Goal: Task Accomplishment & Management: Use online tool/utility

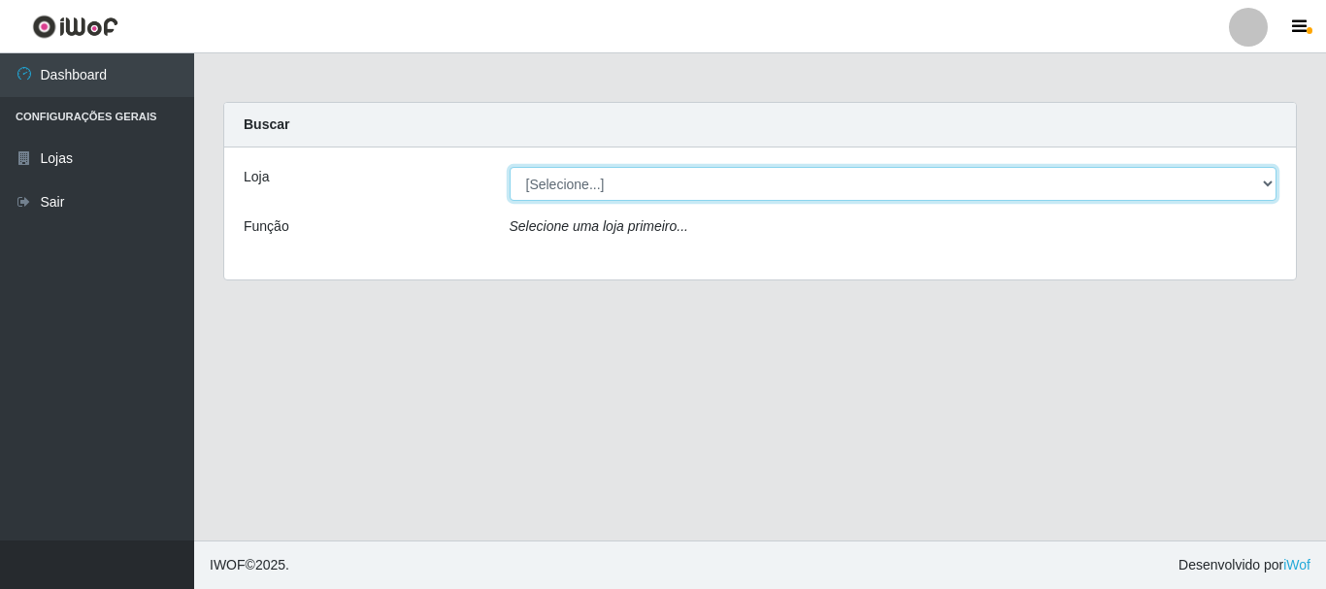
click at [587, 184] on select "[Selecione...] Hiper Queiroz - [GEOGRAPHIC_DATA]" at bounding box center [893, 184] width 768 height 34
select select "514"
click at [509, 167] on select "[Selecione...] Hiper Queiroz - [GEOGRAPHIC_DATA]" at bounding box center [893, 184] width 768 height 34
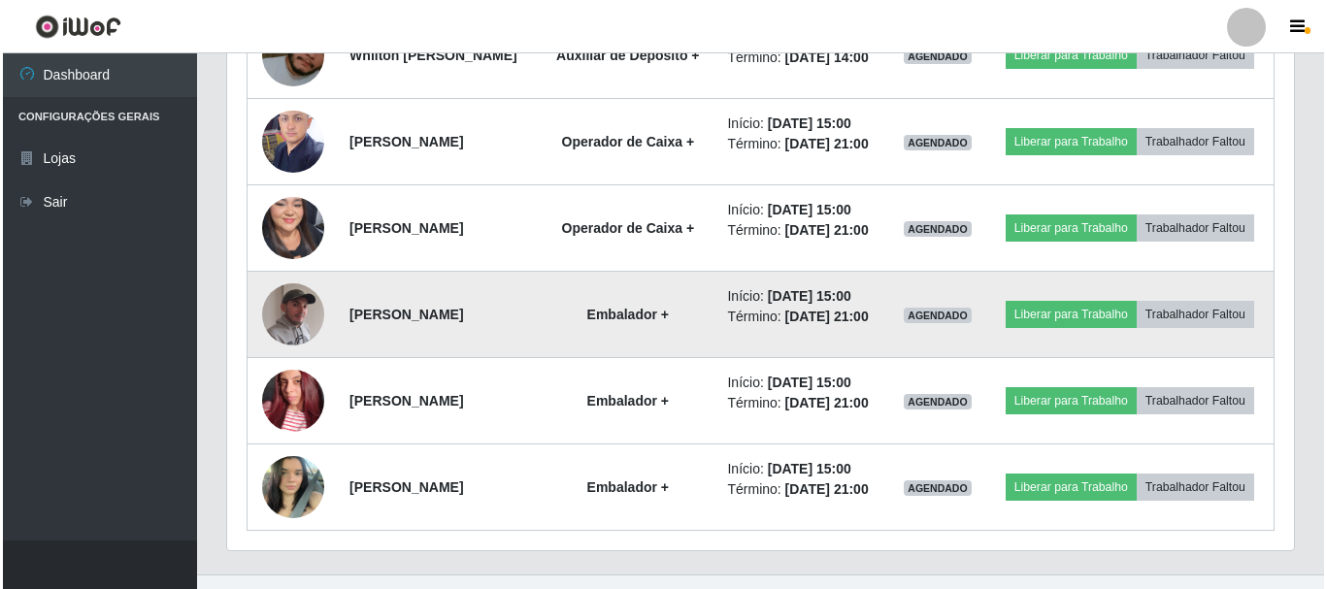
scroll to position [1173, 0]
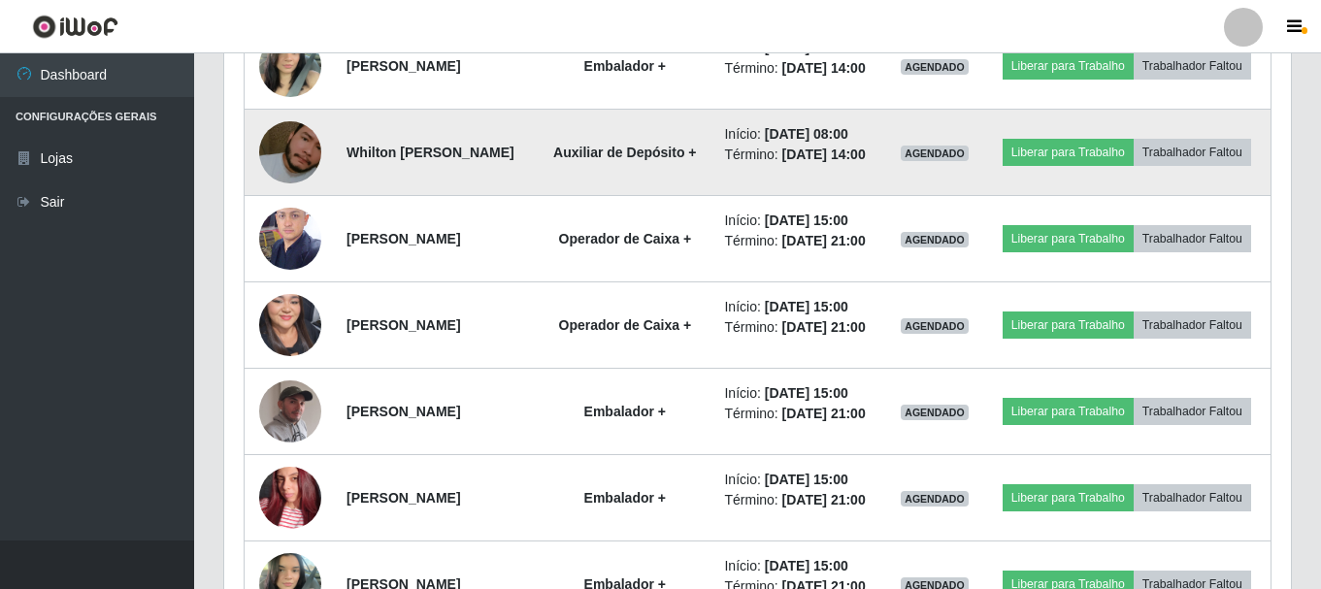
click at [288, 208] on img at bounding box center [290, 152] width 62 height 111
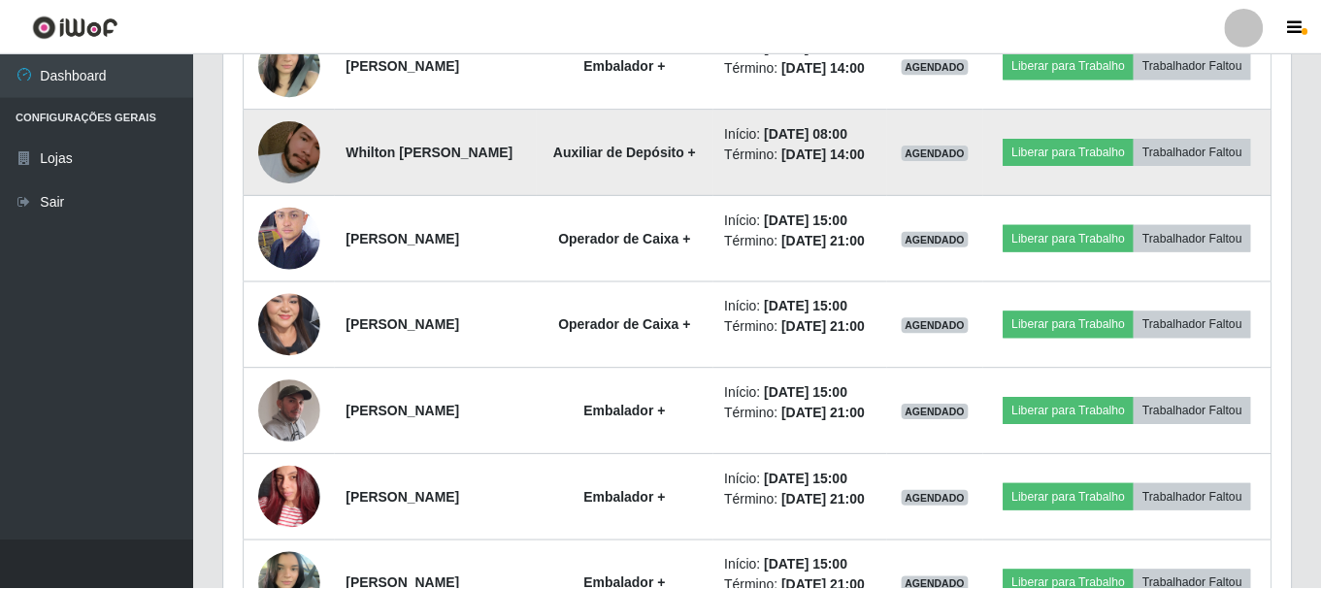
scroll to position [403, 1057]
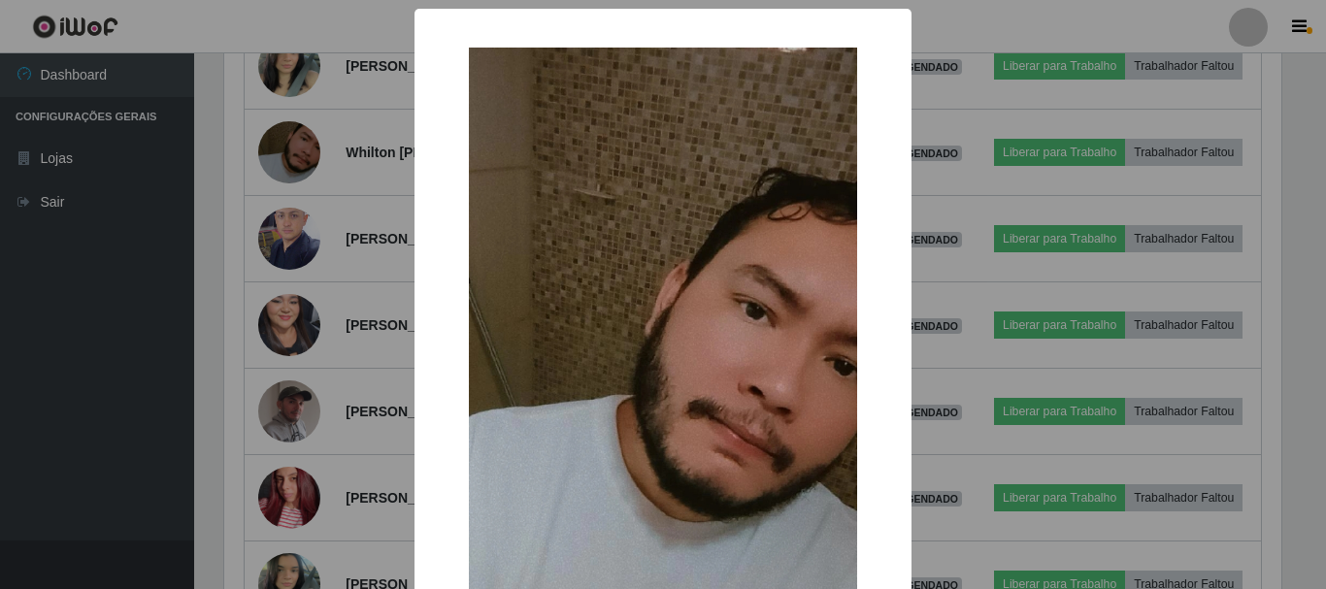
click at [630, 300] on img at bounding box center [663, 393] width 388 height 690
click at [646, 307] on img at bounding box center [663, 393] width 388 height 690
click at [979, 189] on div "× OK Cancel" at bounding box center [663, 294] width 1326 height 589
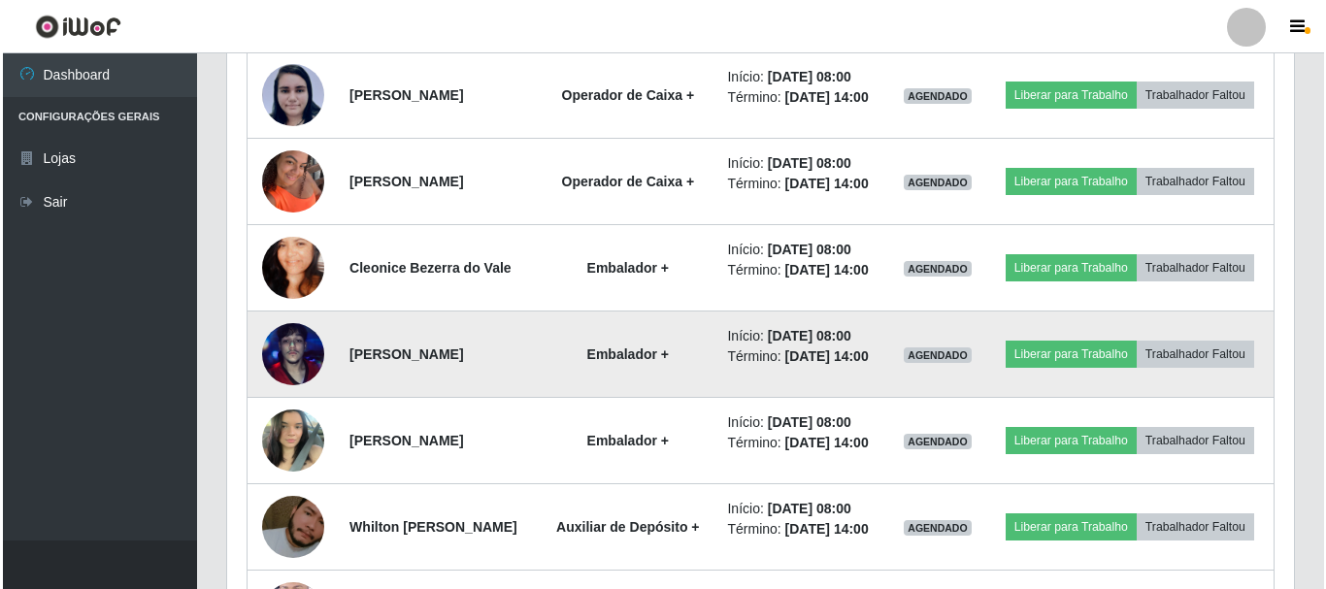
scroll to position [785, 0]
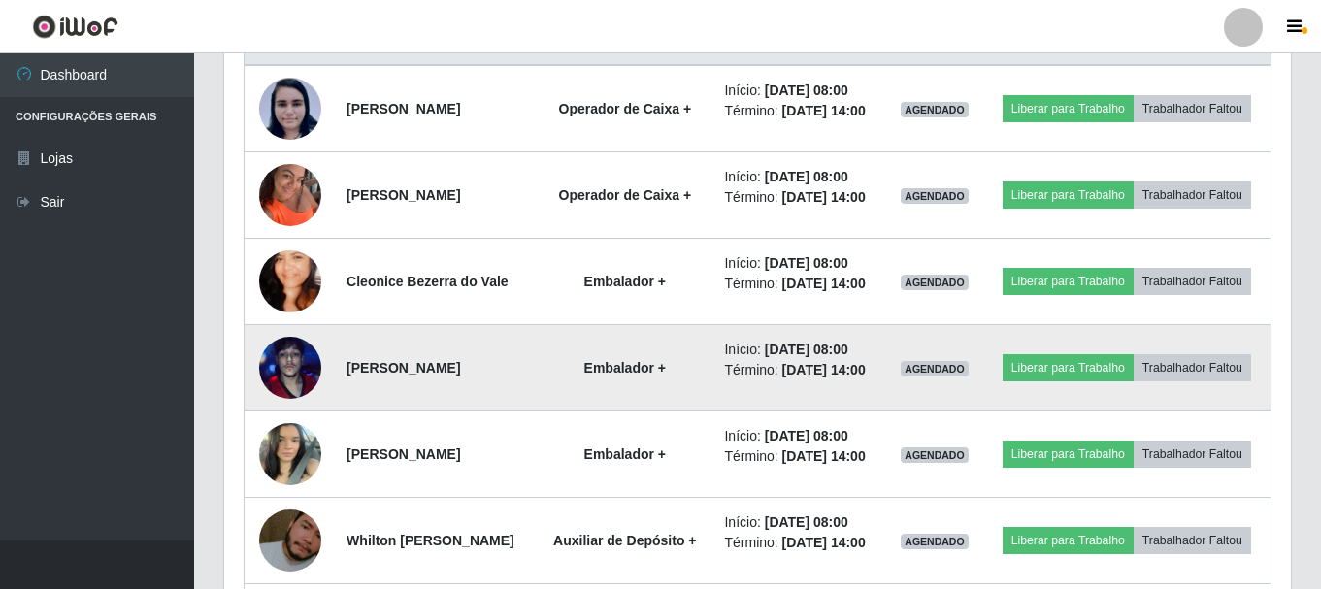
click at [289, 414] on img at bounding box center [290, 367] width 62 height 111
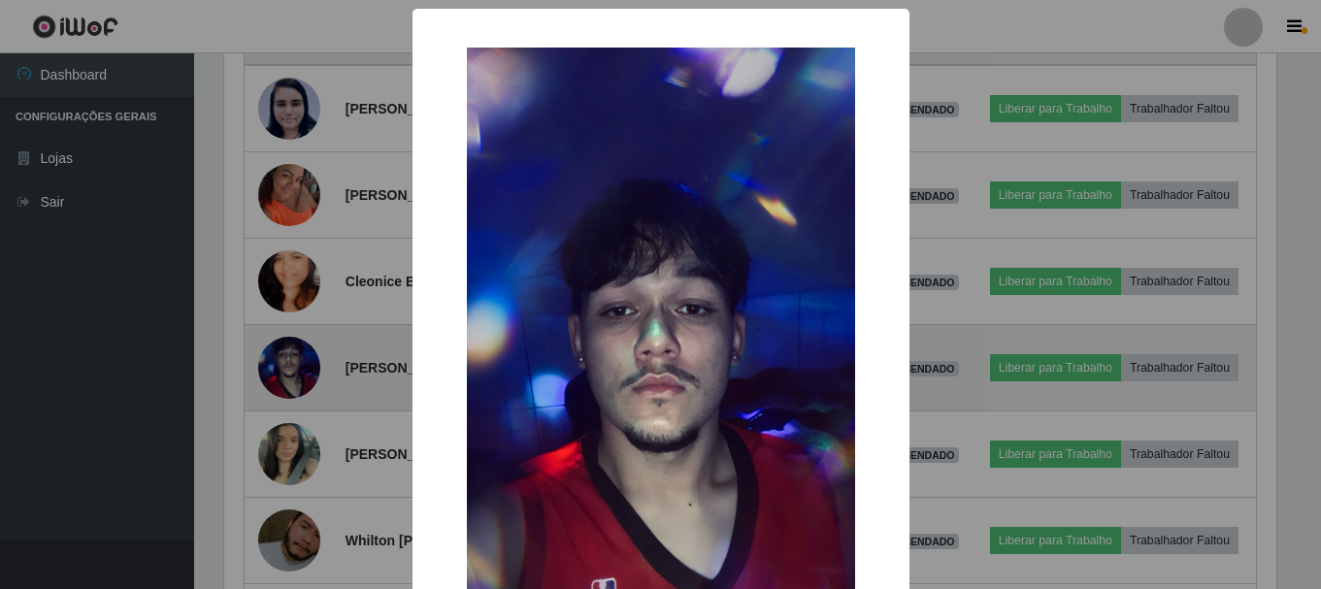
scroll to position [403, 1057]
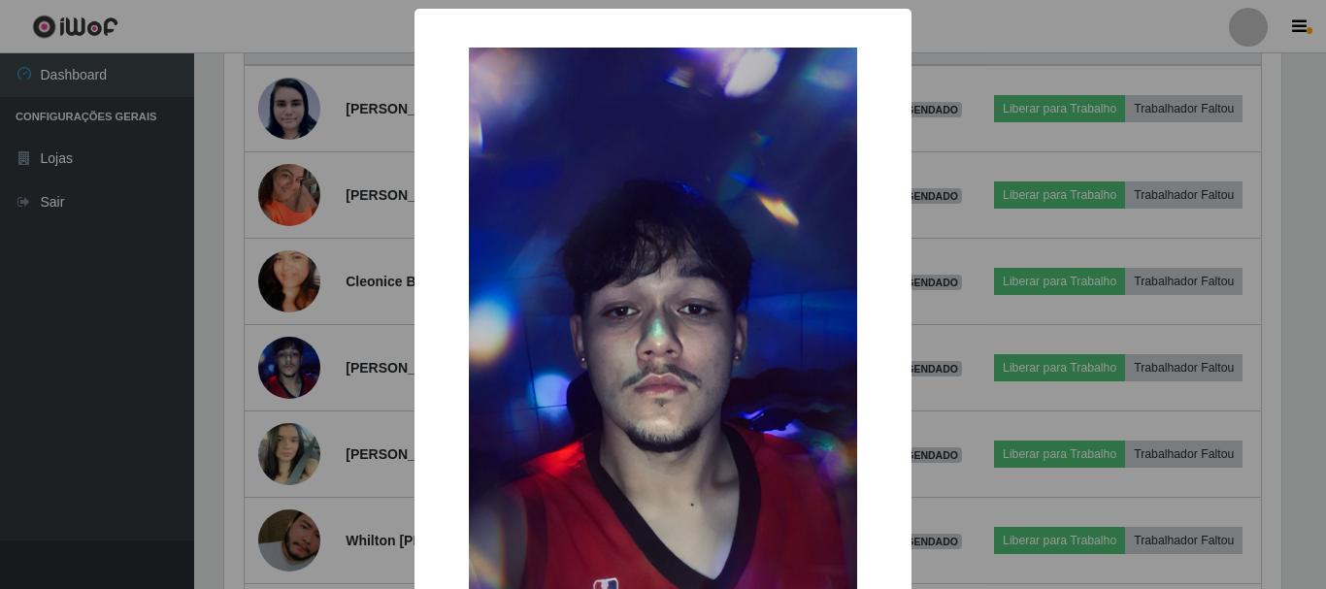
click at [998, 293] on div "× OK Cancel" at bounding box center [663, 294] width 1326 height 589
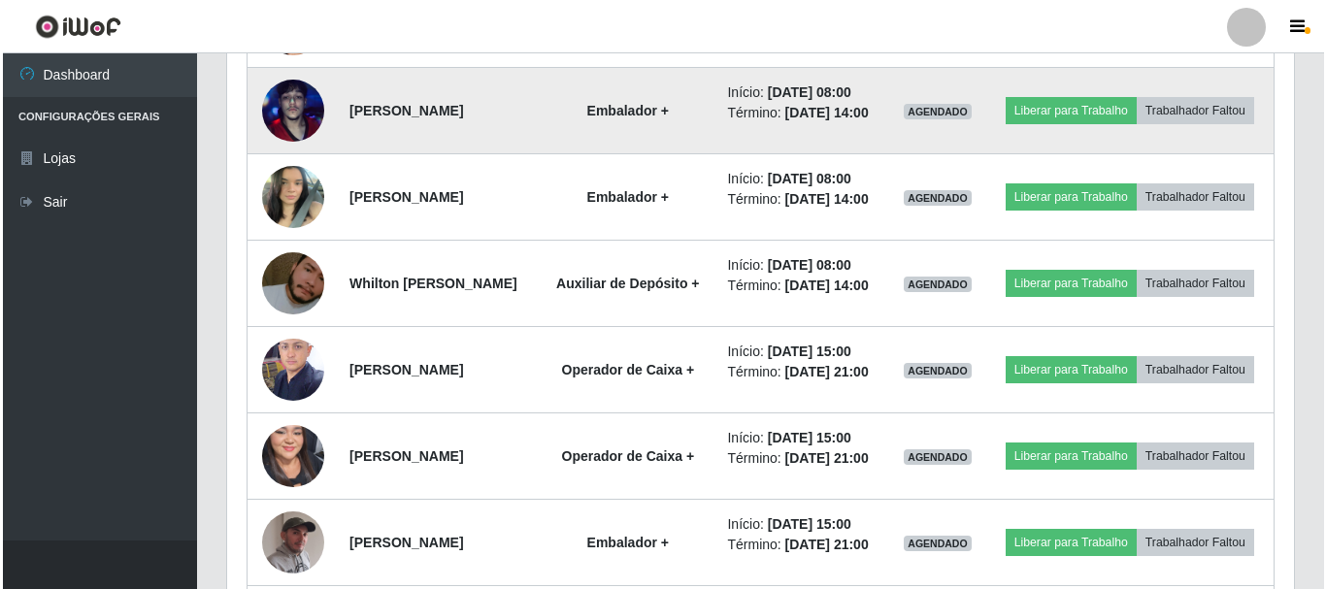
scroll to position [1076, 0]
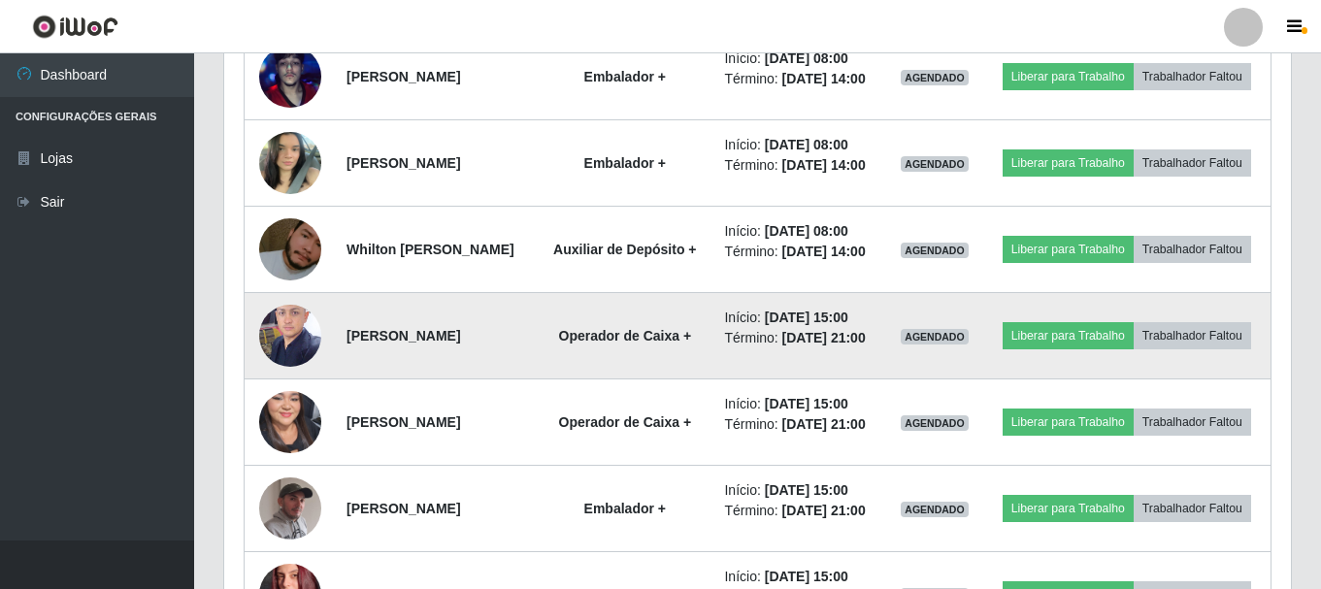
click at [302, 377] on img at bounding box center [290, 335] width 62 height 82
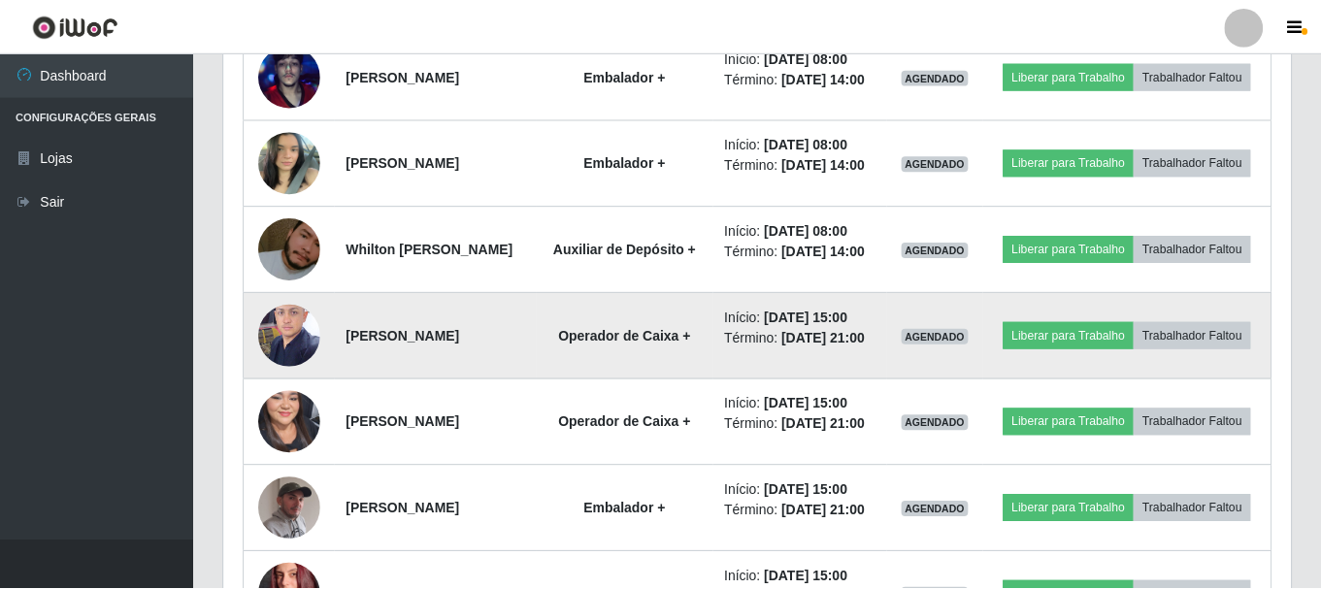
scroll to position [403, 1057]
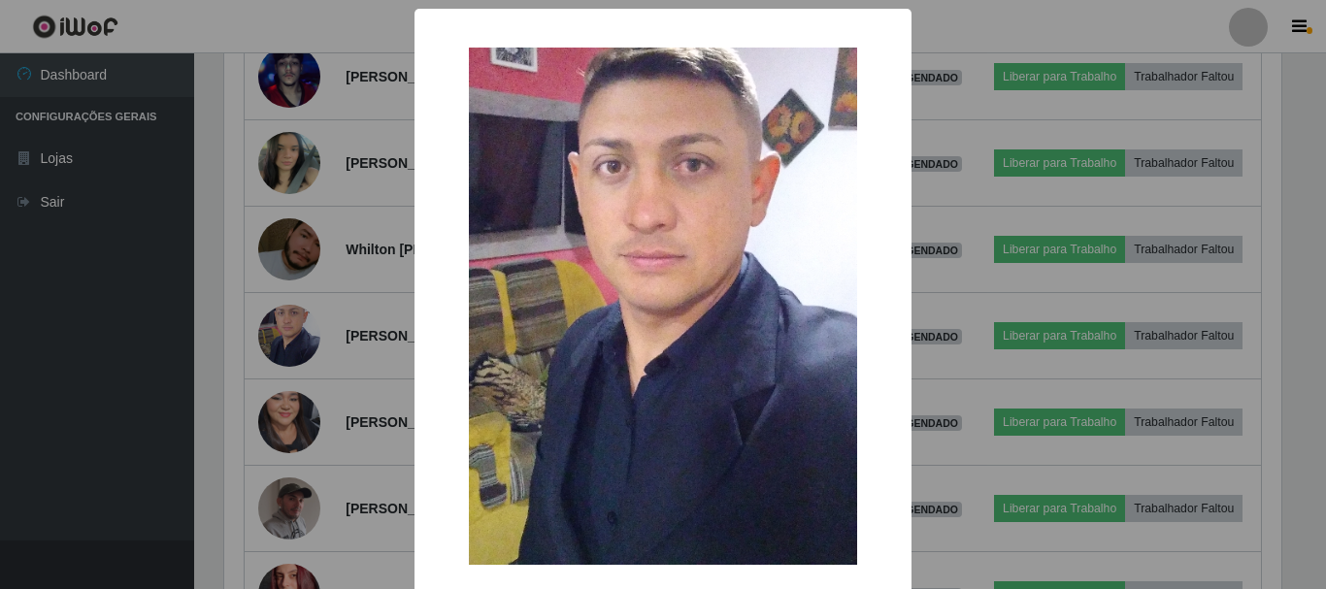
click at [289, 311] on div "× OK Cancel" at bounding box center [663, 294] width 1326 height 589
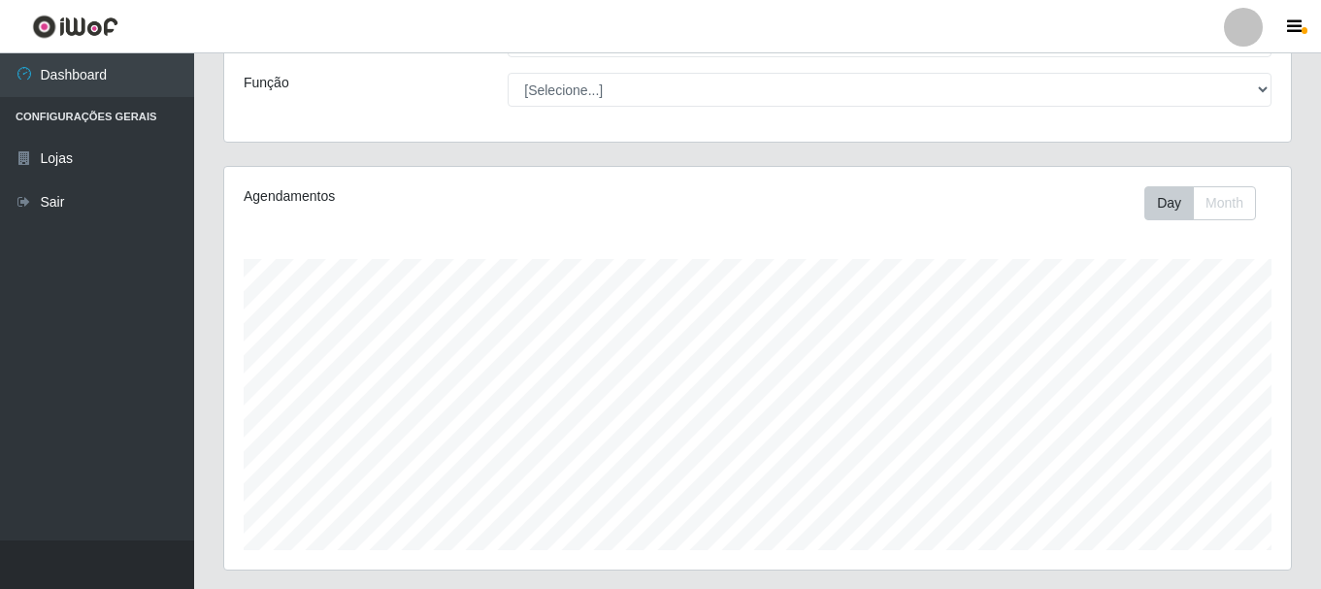
scroll to position [0, 0]
